Goal: Find contact information: Find contact information

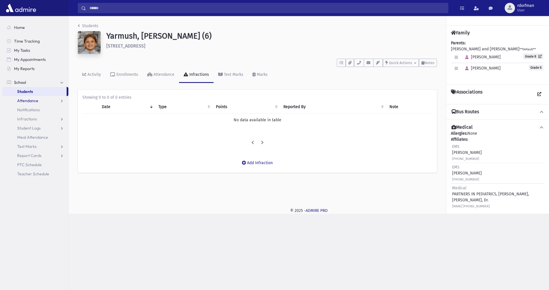
click at [22, 100] on span "Attendance" at bounding box center [27, 100] width 21 height 5
click at [27, 88] on link "Students" at bounding box center [34, 91] width 64 height 9
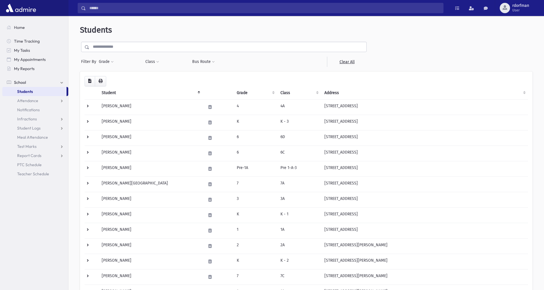
click at [123, 48] on input "text" at bounding box center [227, 47] width 277 height 10
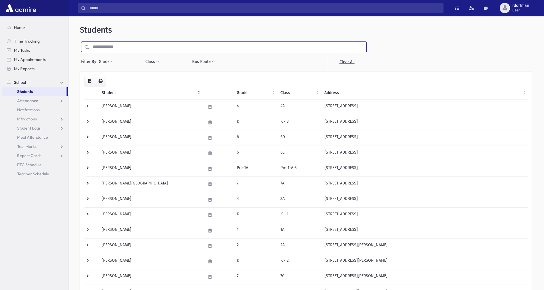
type input "*"
type input "*******"
click at [80, 42] on input "submit" at bounding box center [88, 46] width 16 height 8
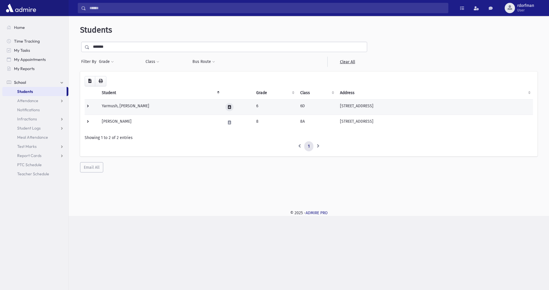
click at [227, 107] on button at bounding box center [229, 107] width 8 height 8
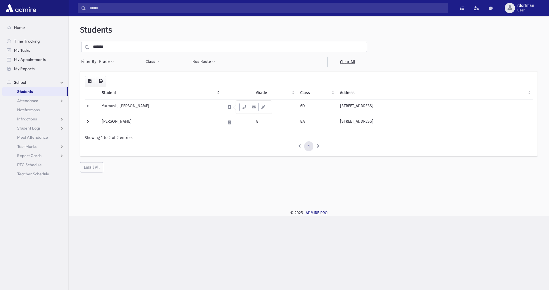
drag, startPoint x: 242, startPoint y: 103, endPoint x: 245, endPoint y: 106, distance: 4.1
click at [243, 103] on div "Select an Email Address Cancel" at bounding box center [254, 107] width 36 height 13
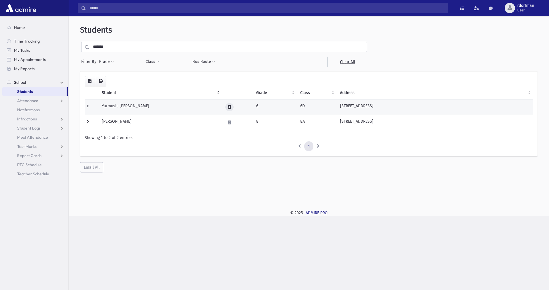
click at [232, 108] on button at bounding box center [229, 107] width 8 height 8
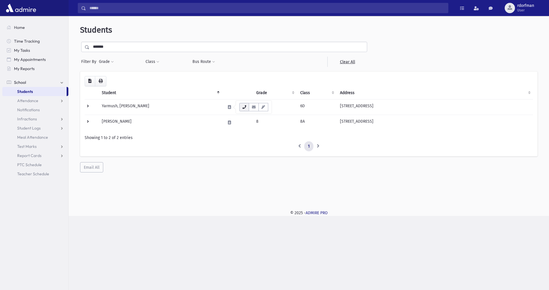
click at [241, 109] on button "button" at bounding box center [244, 107] width 10 height 8
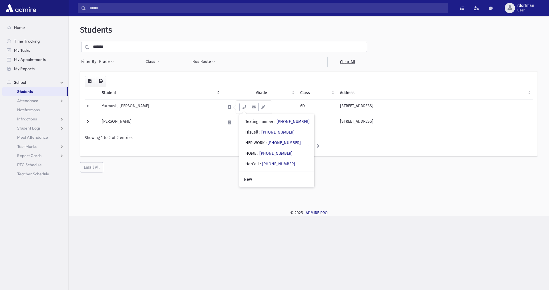
click at [331, 276] on div "Search Results Students" at bounding box center [274, 145] width 549 height 290
